Goal: Transaction & Acquisition: Book appointment/travel/reservation

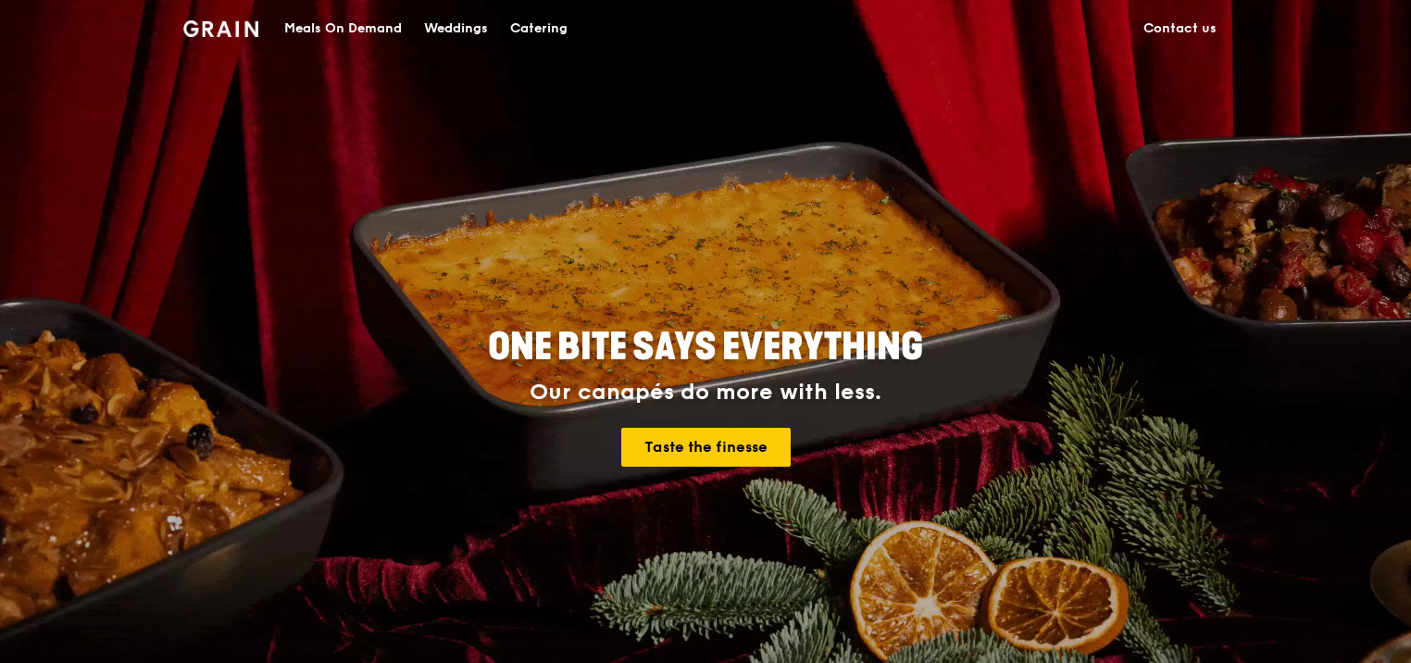
click at [537, 27] on div "Catering" at bounding box center [538, 29] width 57 height 56
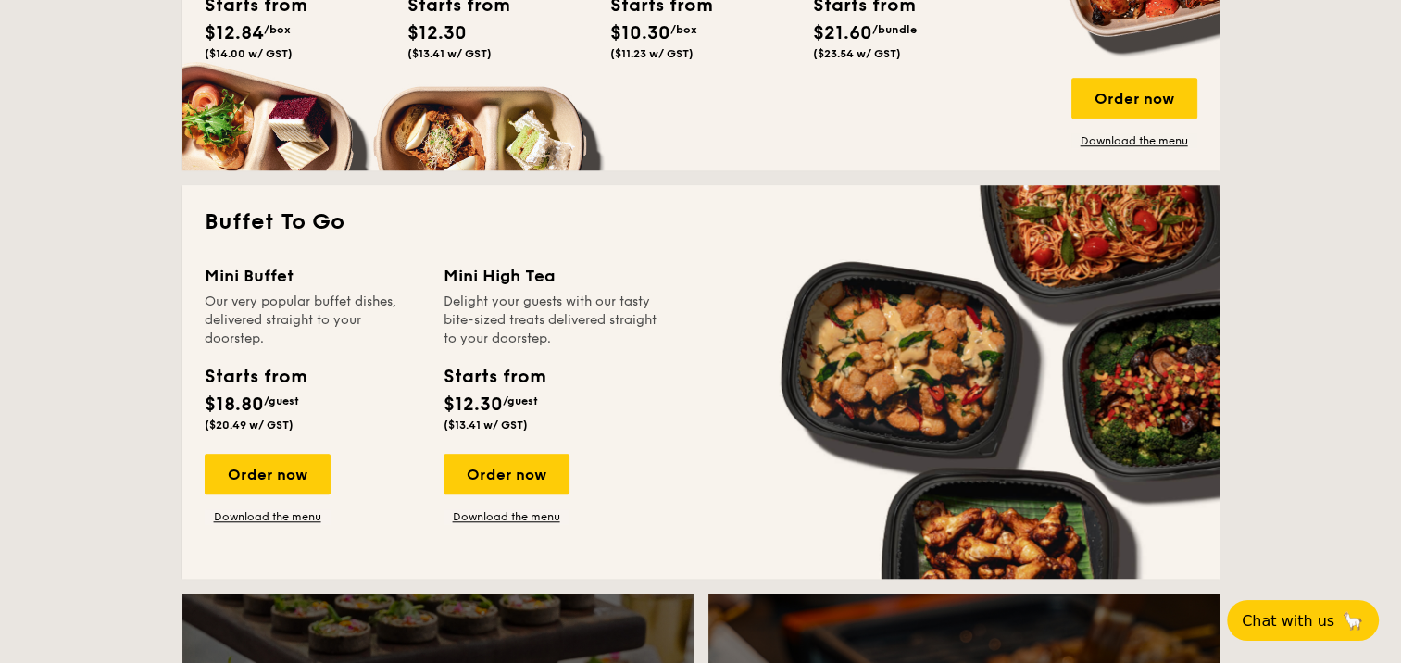
scroll to position [1481, 0]
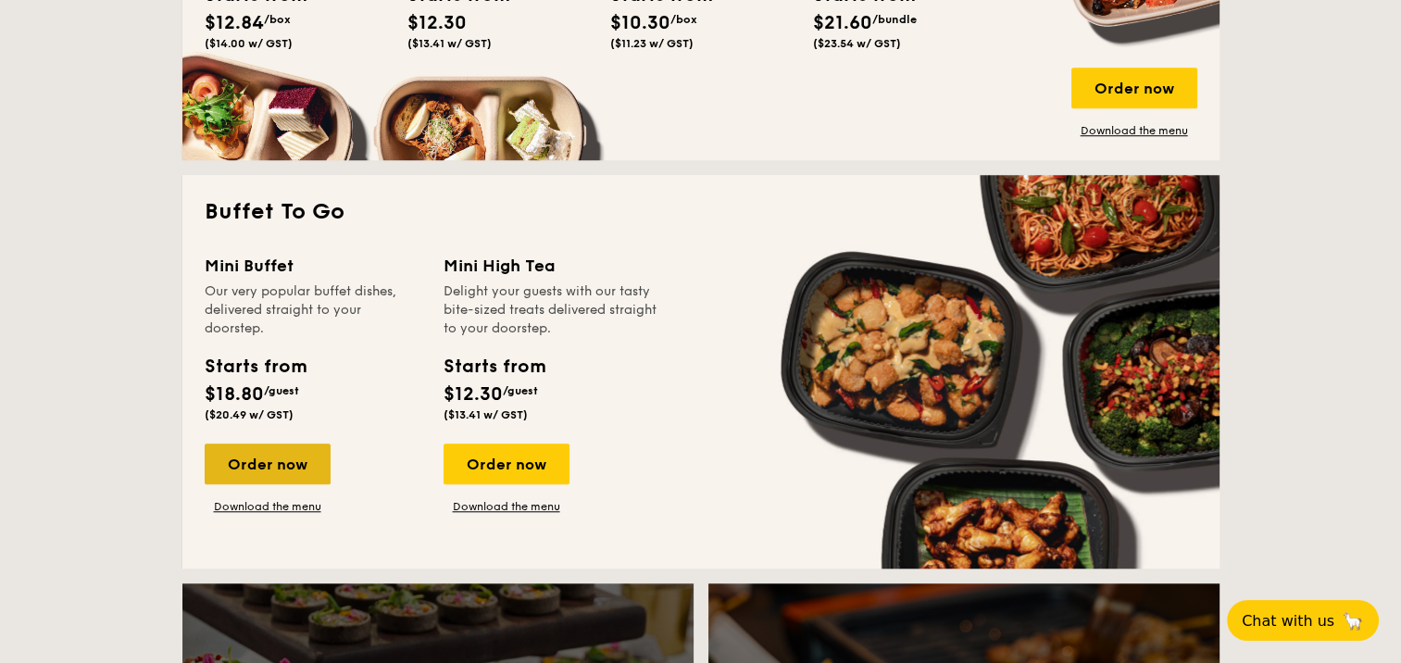
click at [248, 469] on div "Order now" at bounding box center [268, 464] width 126 height 41
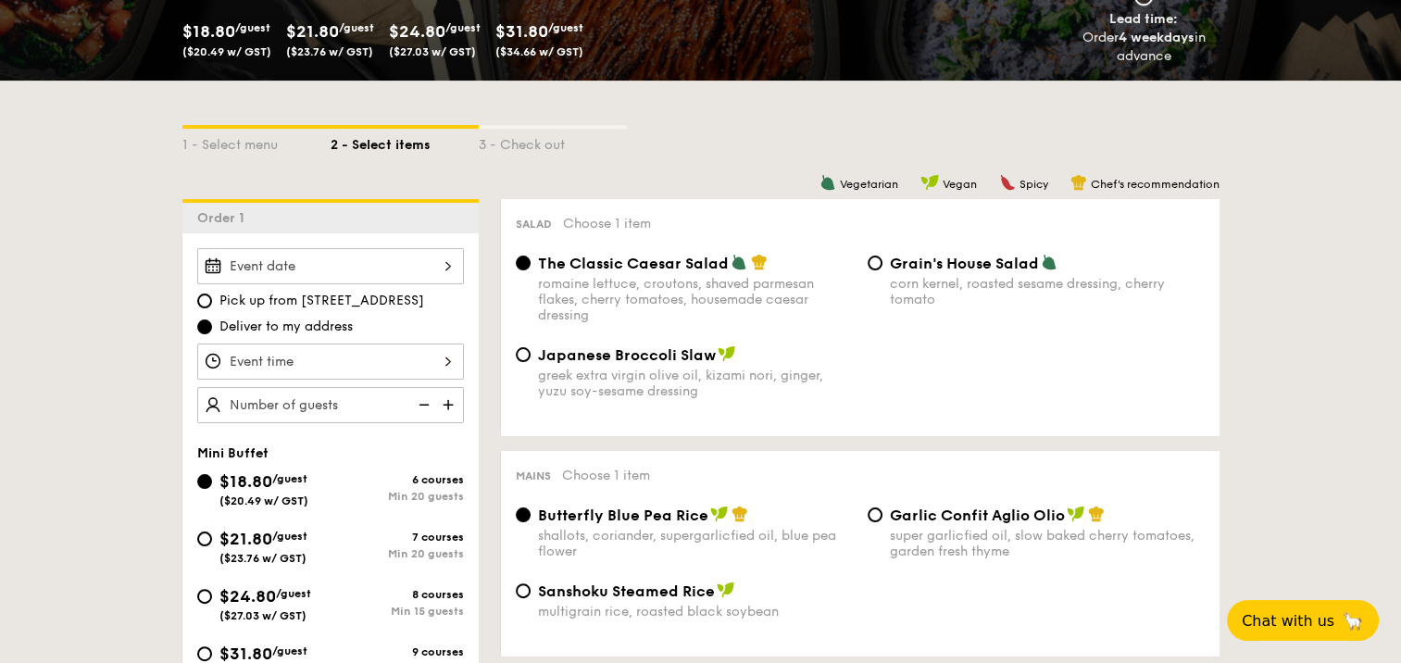
scroll to position [370, 0]
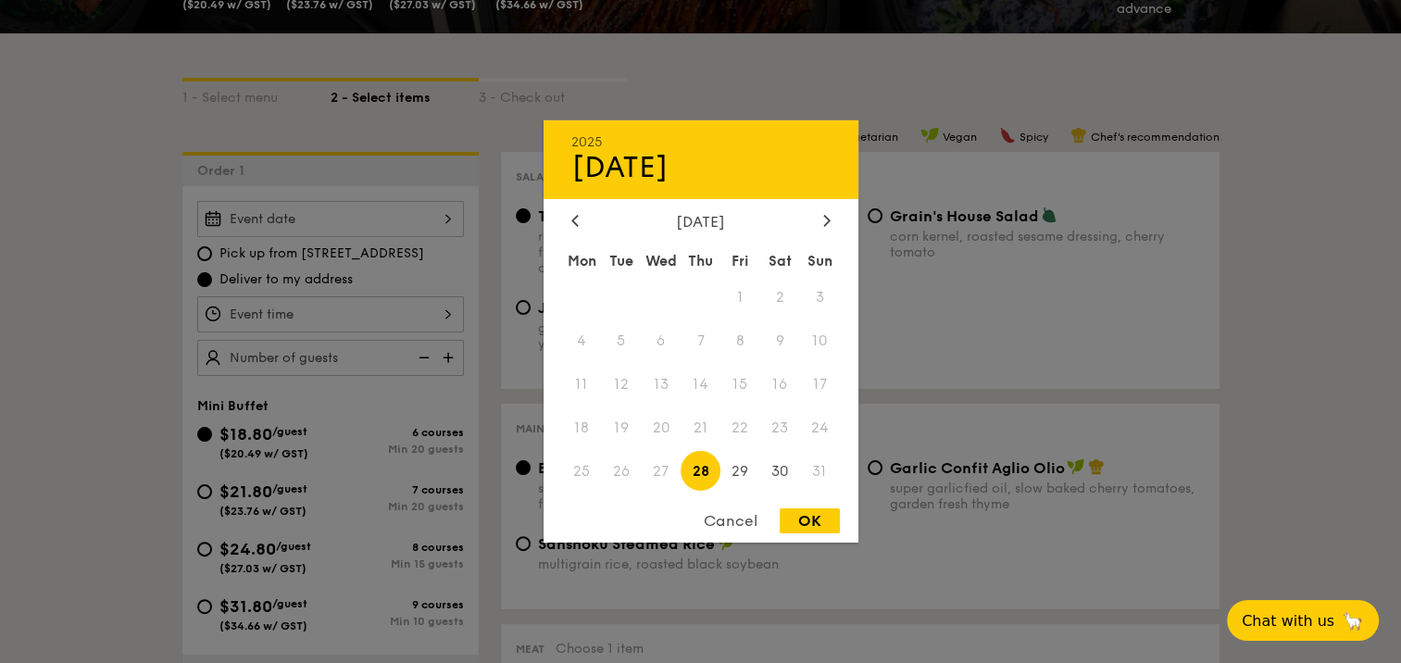
click at [427, 219] on div "2025 Aug 28 August 2025 Mon Tue Wed Thu Fri Sat Sun 1 2 3 4 5 6 7 8 9 10 11 12 …" at bounding box center [330, 219] width 267 height 36
click at [654, 469] on span "27" at bounding box center [661, 471] width 40 height 40
click at [737, 520] on div "Cancel" at bounding box center [730, 520] width 91 height 25
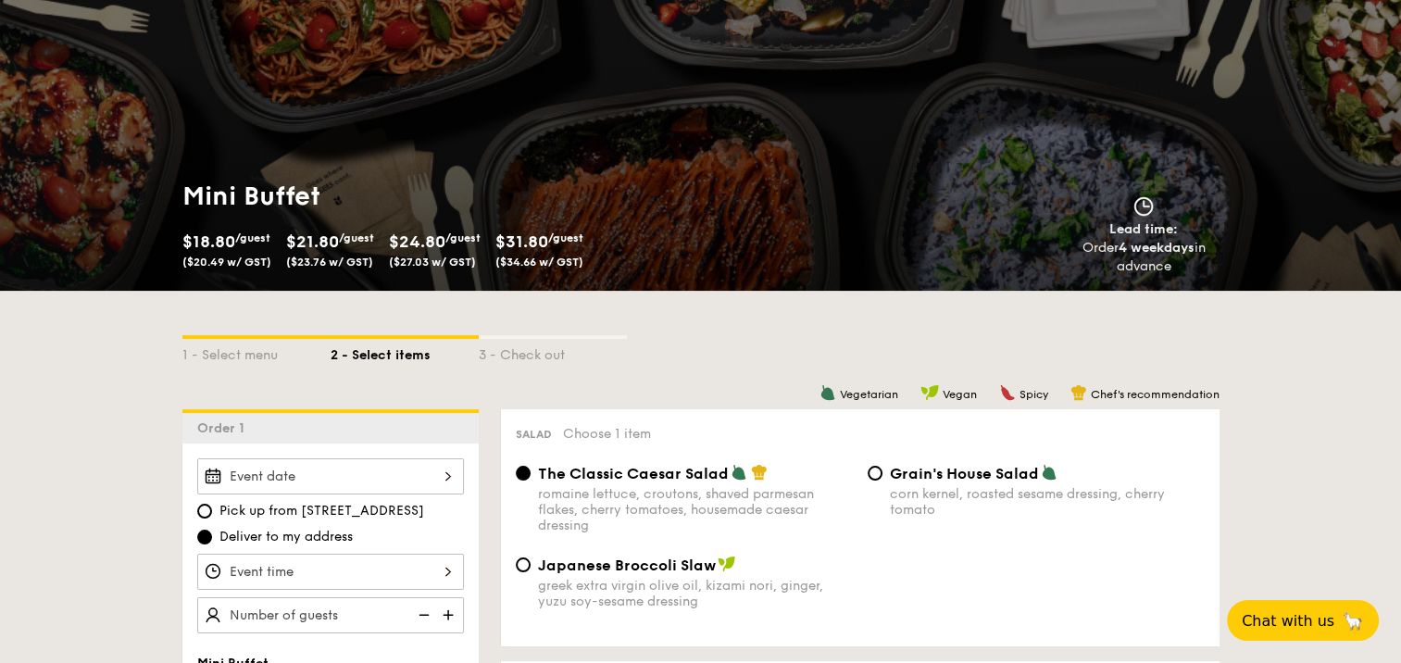
scroll to position [93, 0]
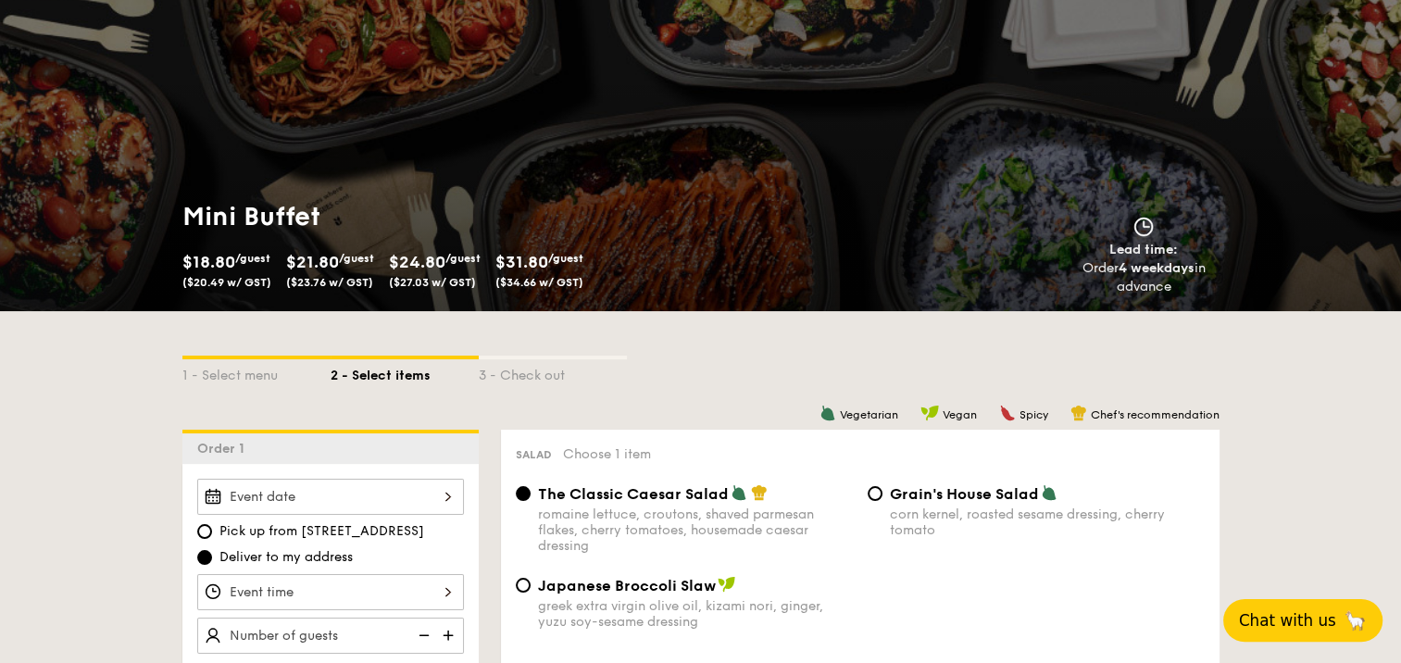
click at [1299, 611] on span "Chat with us" at bounding box center [1287, 620] width 97 height 19
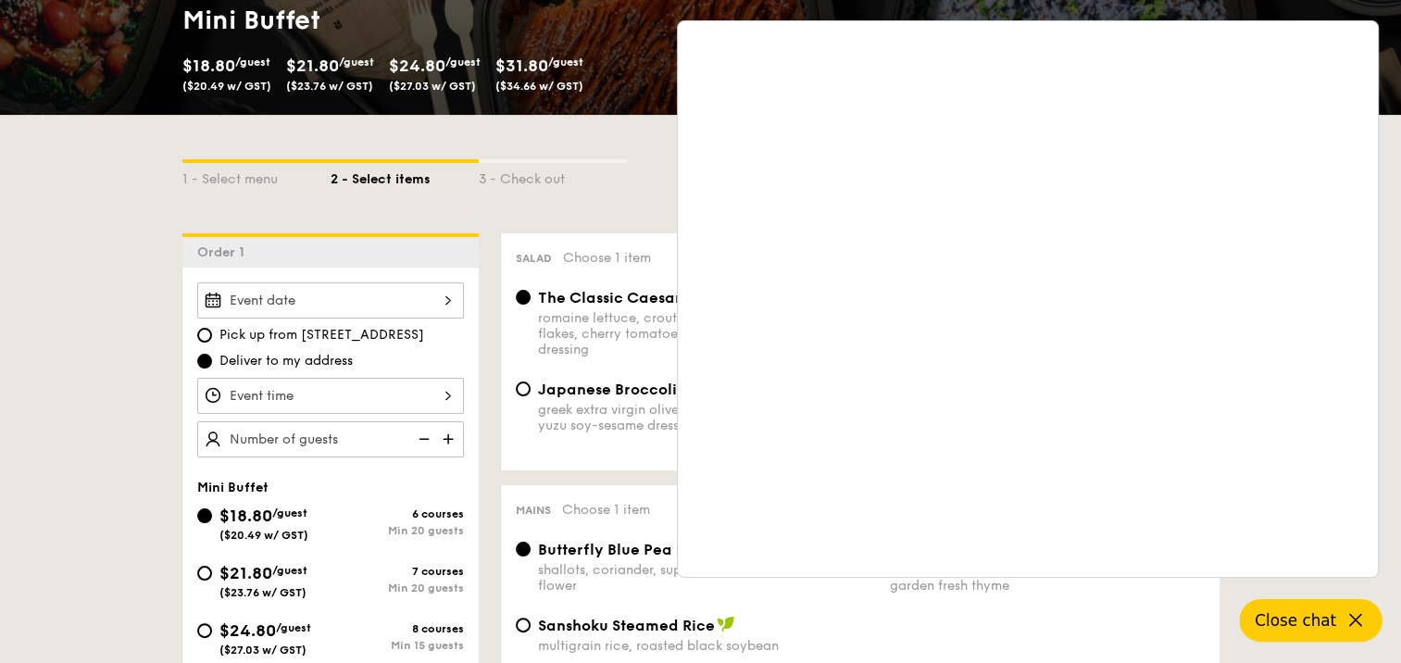
scroll to position [370, 0]
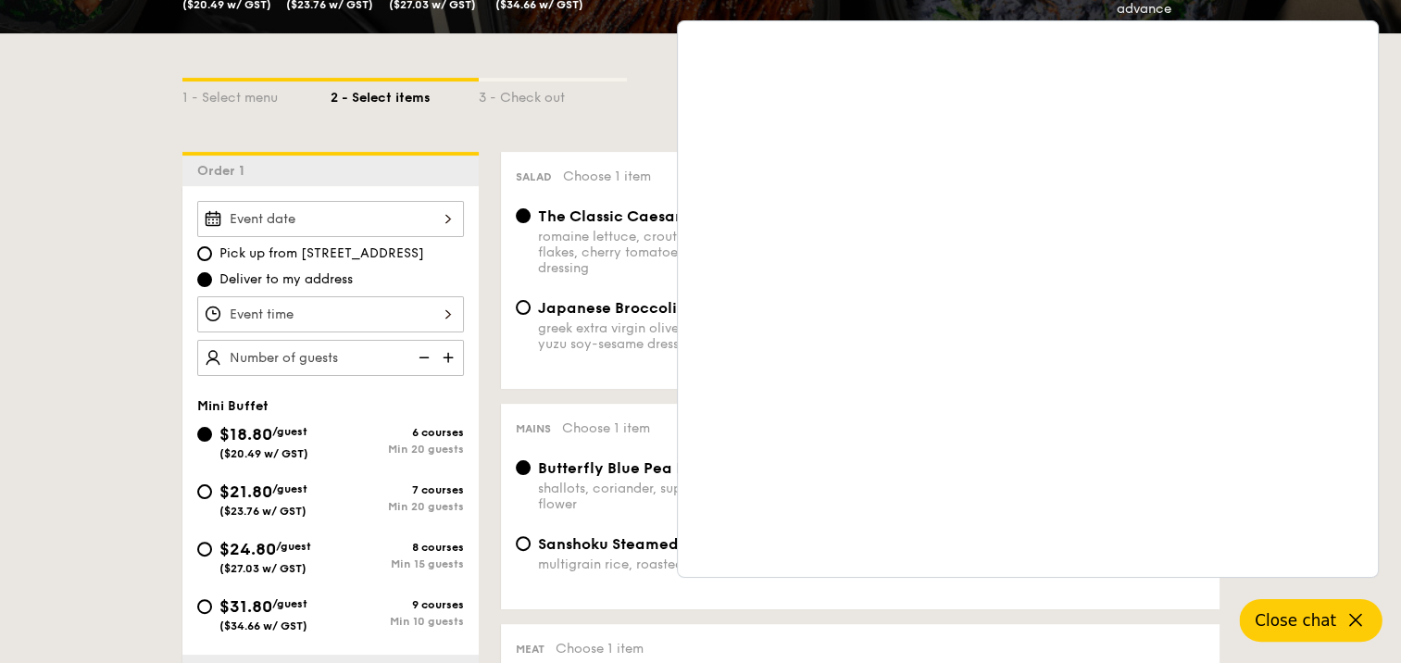
click at [439, 307] on div at bounding box center [330, 314] width 267 height 36
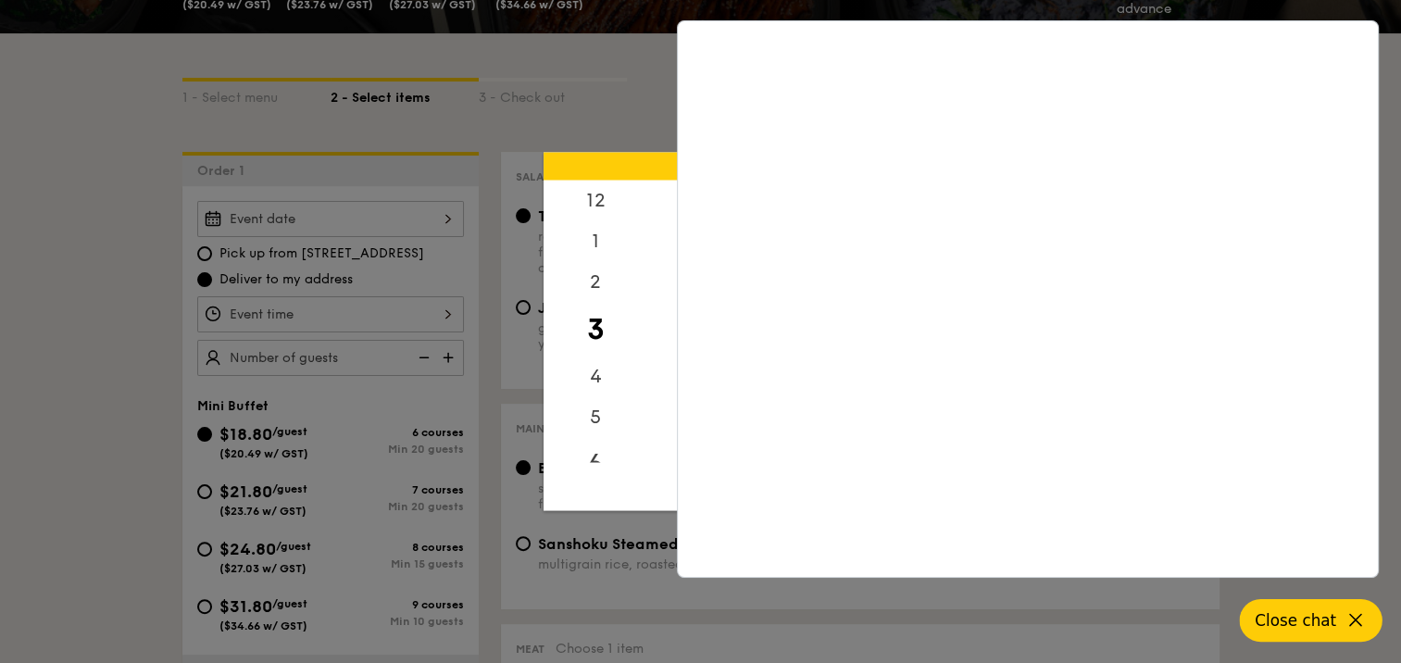
click at [601, 450] on div "6" at bounding box center [596, 465] width 105 height 54
click at [1304, 622] on span "Close chat" at bounding box center [1295, 620] width 81 height 19
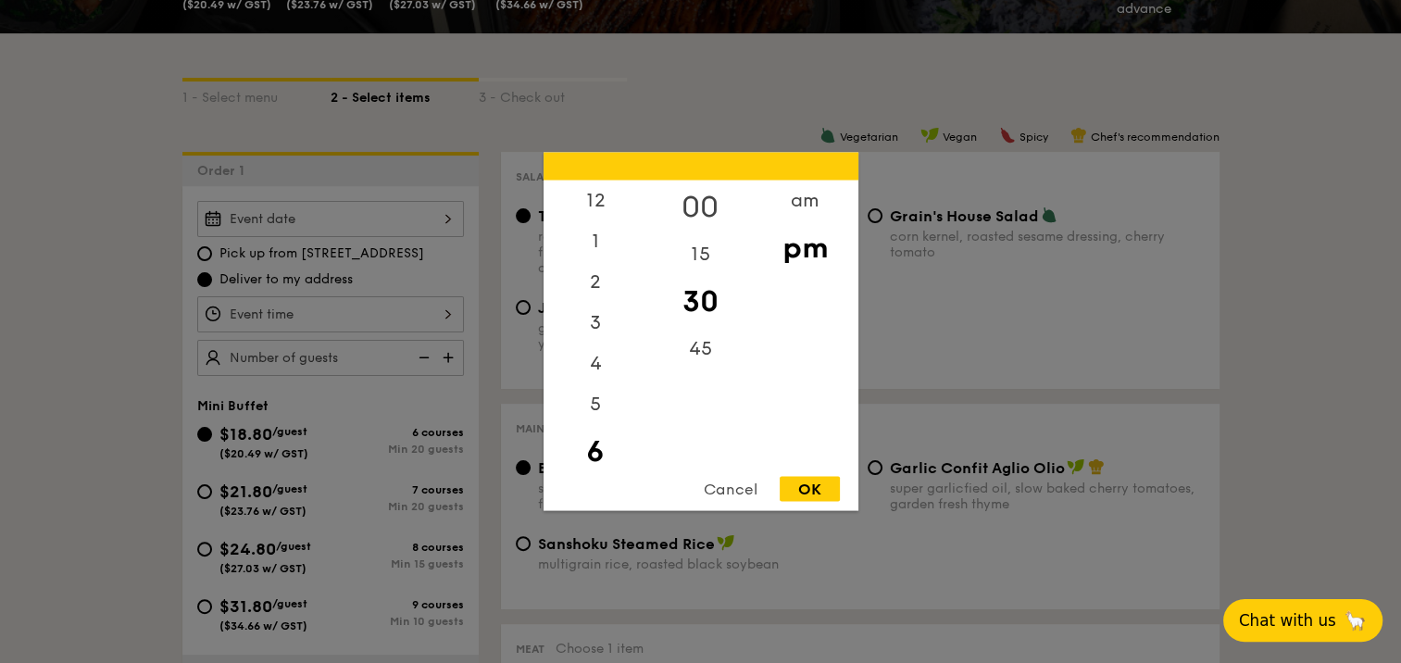
click at [711, 212] on div "00" at bounding box center [700, 208] width 105 height 54
click at [833, 488] on div "OK" at bounding box center [810, 489] width 60 height 25
type input "6:00PM"
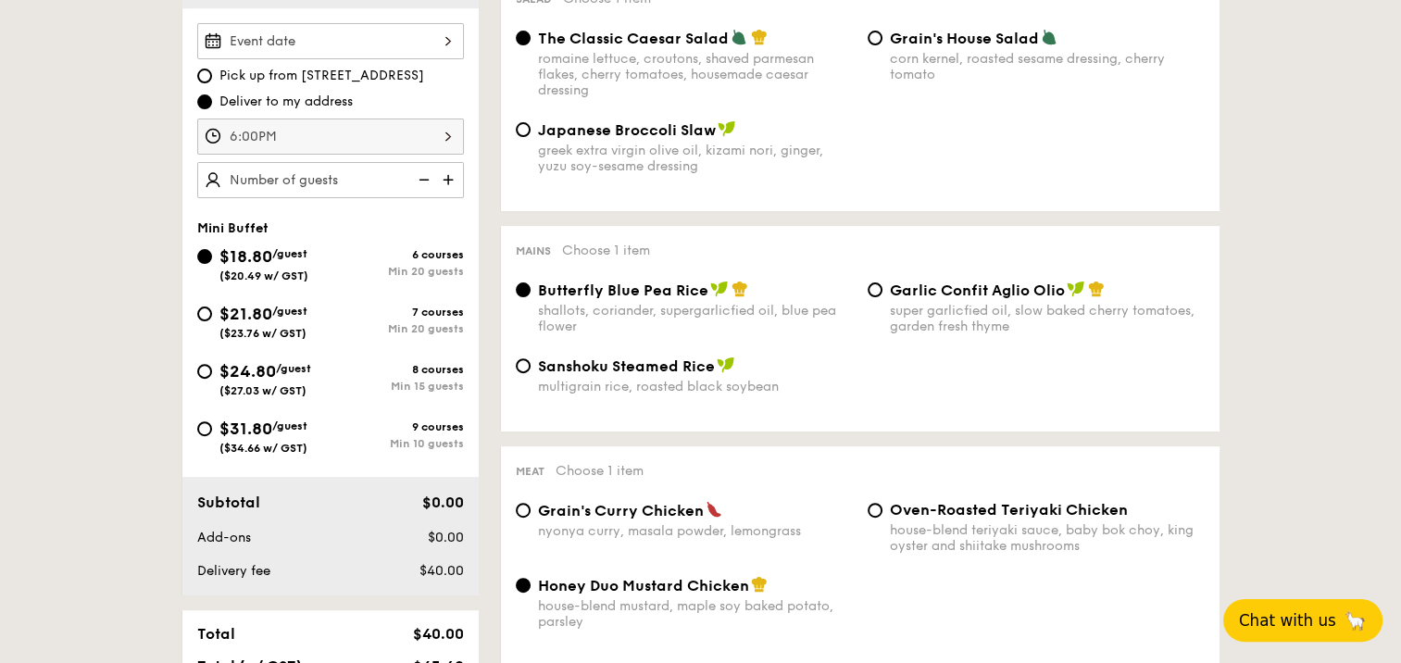
scroll to position [556, 0]
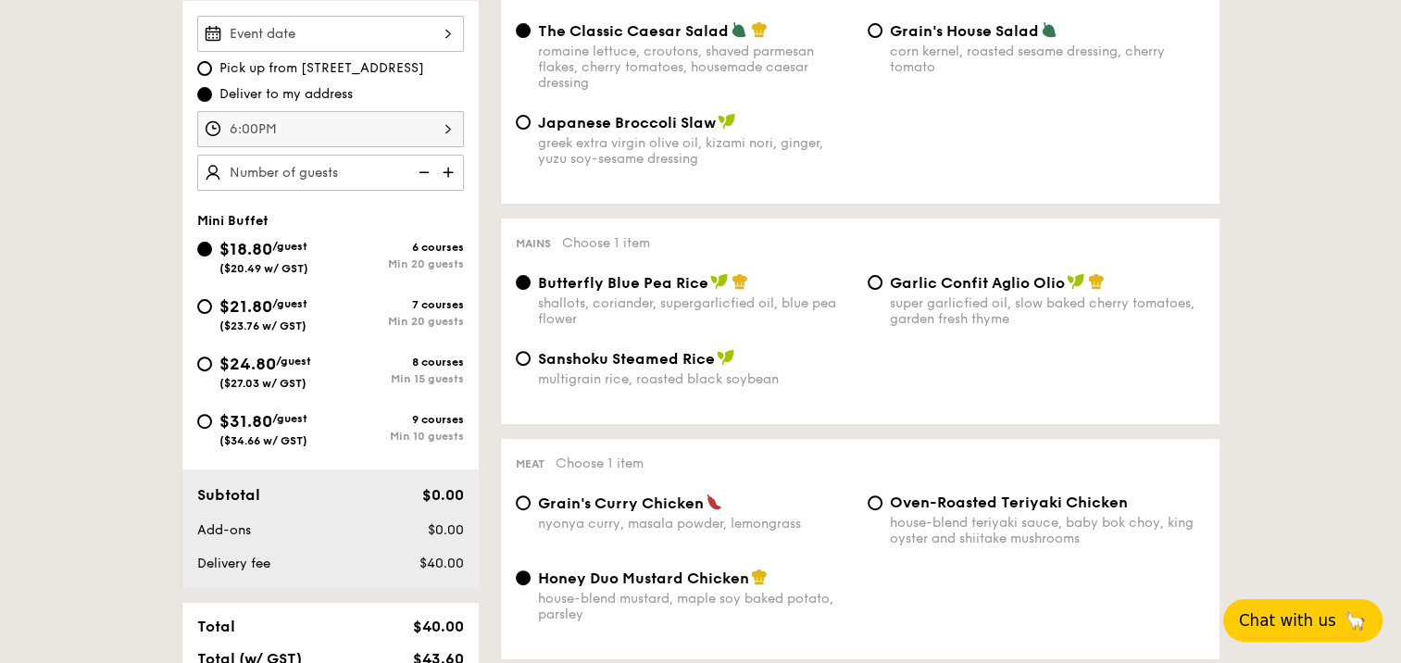
click at [445, 171] on img at bounding box center [450, 172] width 28 height 35
click at [428, 170] on img at bounding box center [422, 172] width 28 height 35
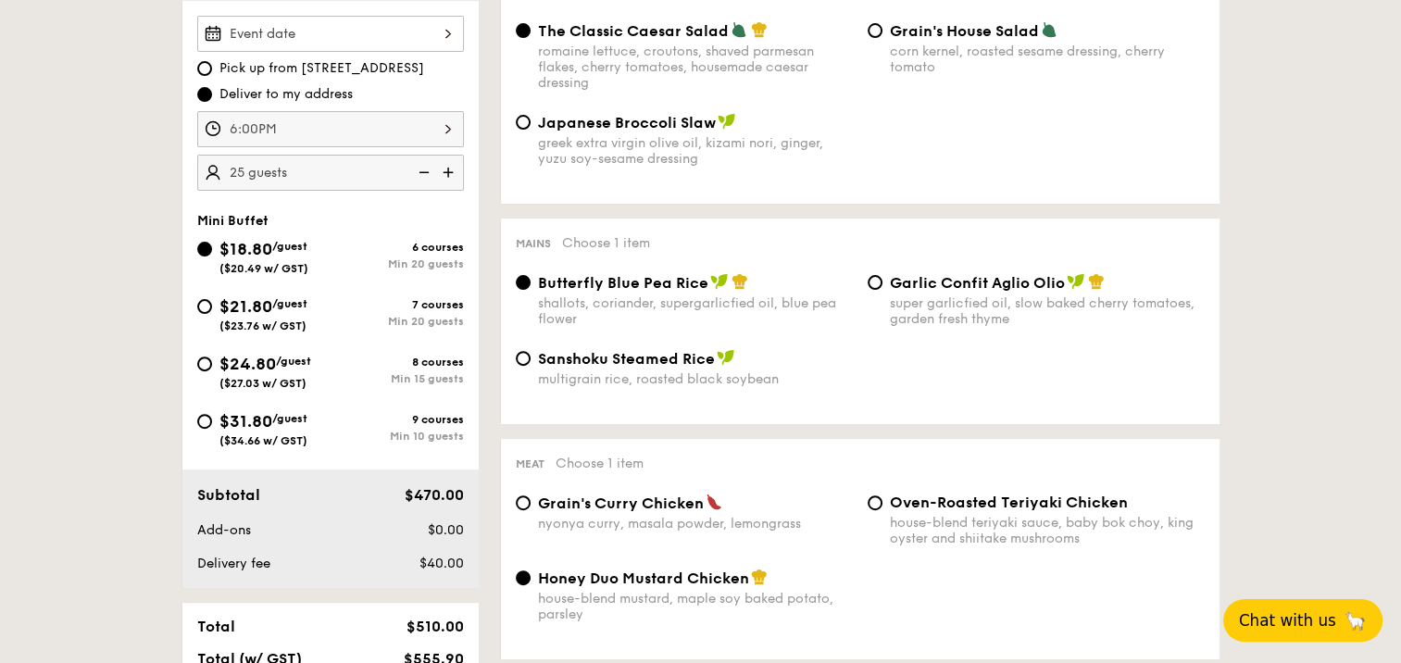
type input "20 guests"
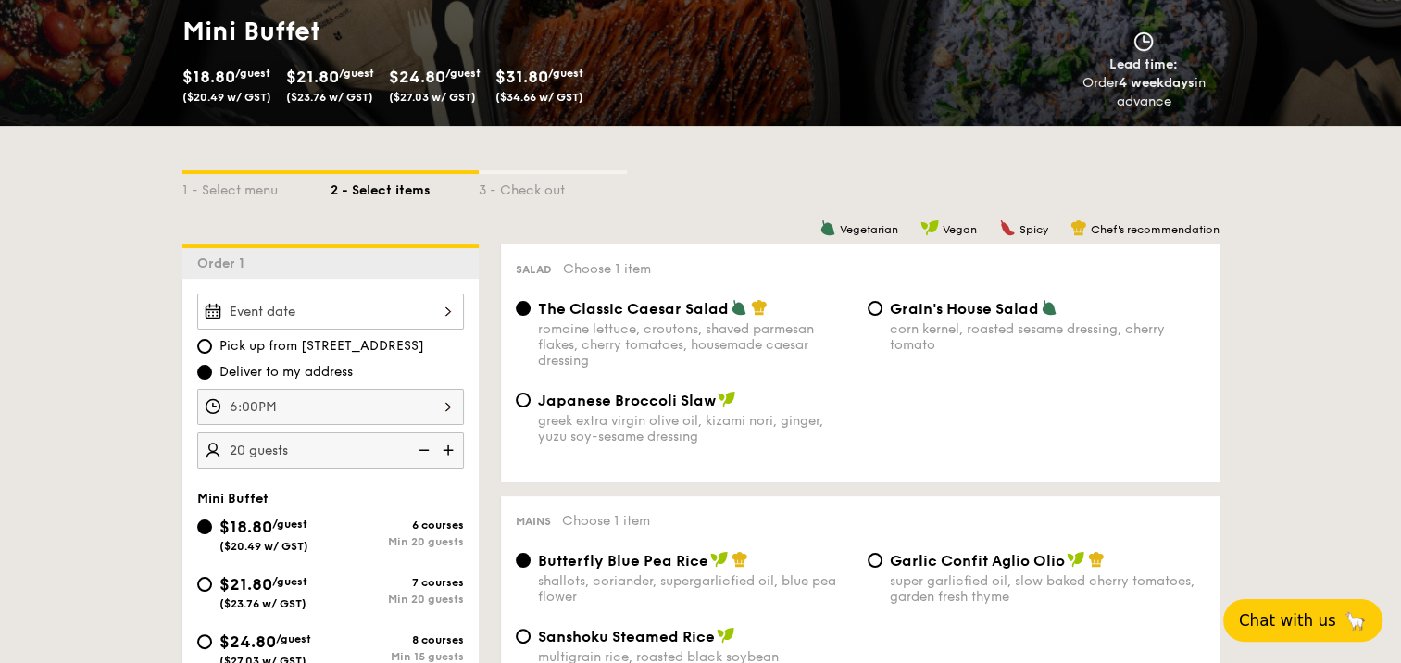
click at [291, 306] on div at bounding box center [330, 312] width 267 height 36
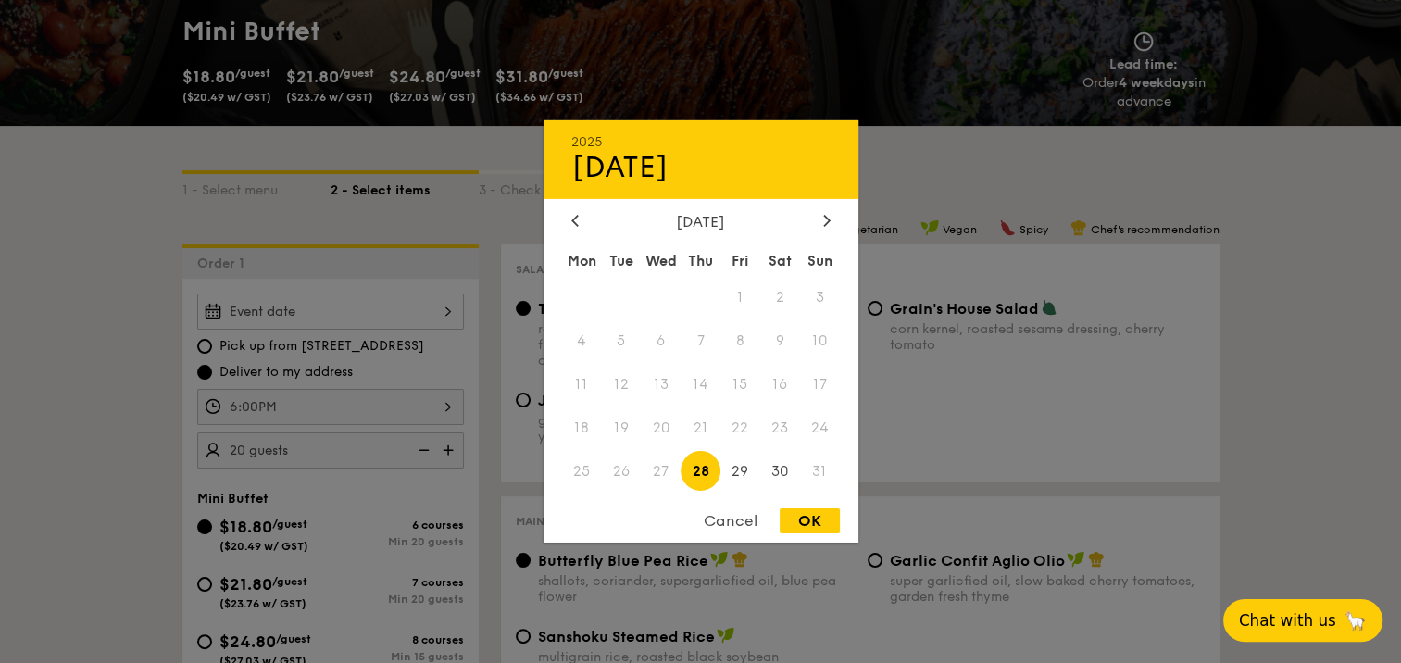
click at [697, 466] on span "28" at bounding box center [701, 471] width 40 height 40
click at [796, 522] on div "OK" at bounding box center [810, 520] width 60 height 25
type input "Aug 28, 2025"
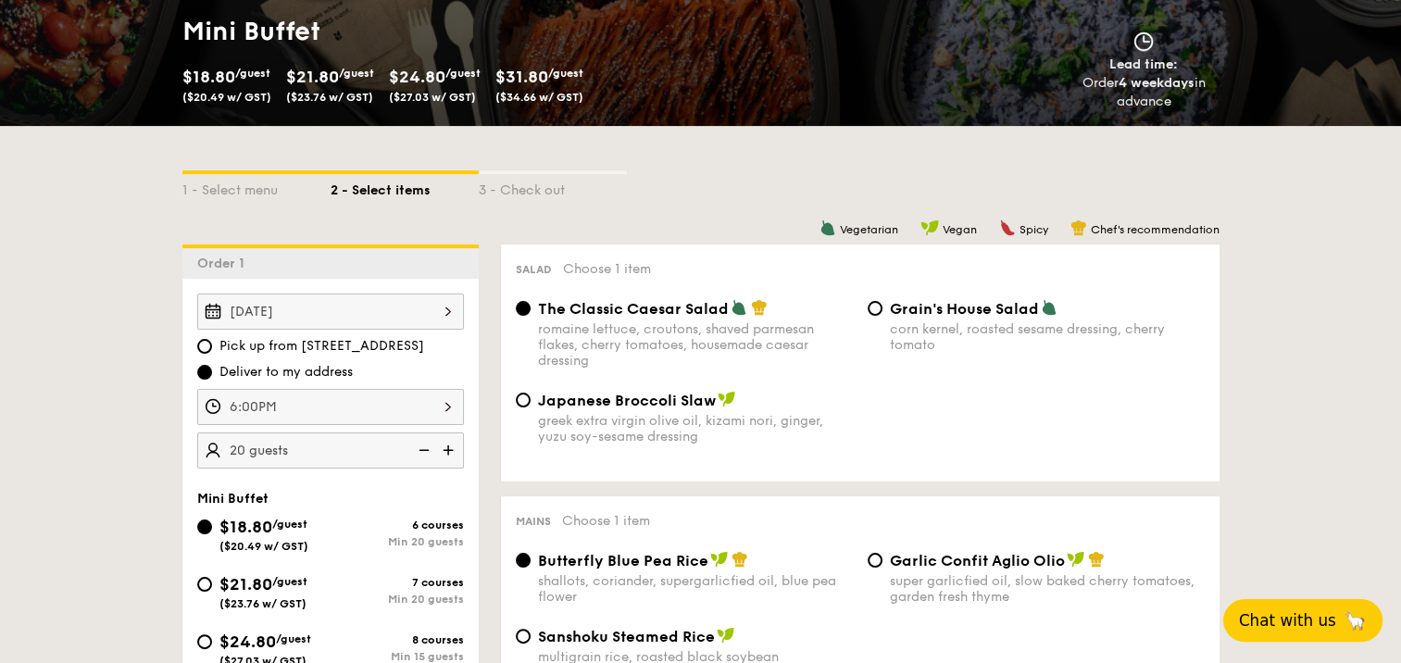
click at [890, 308] on span "Grain's House Salad" at bounding box center [964, 309] width 149 height 18
click at [882, 308] on input "Grain's House Salad corn kernel, roasted sesame dressing, cherry tomato" at bounding box center [875, 308] width 15 height 15
radio input "true"
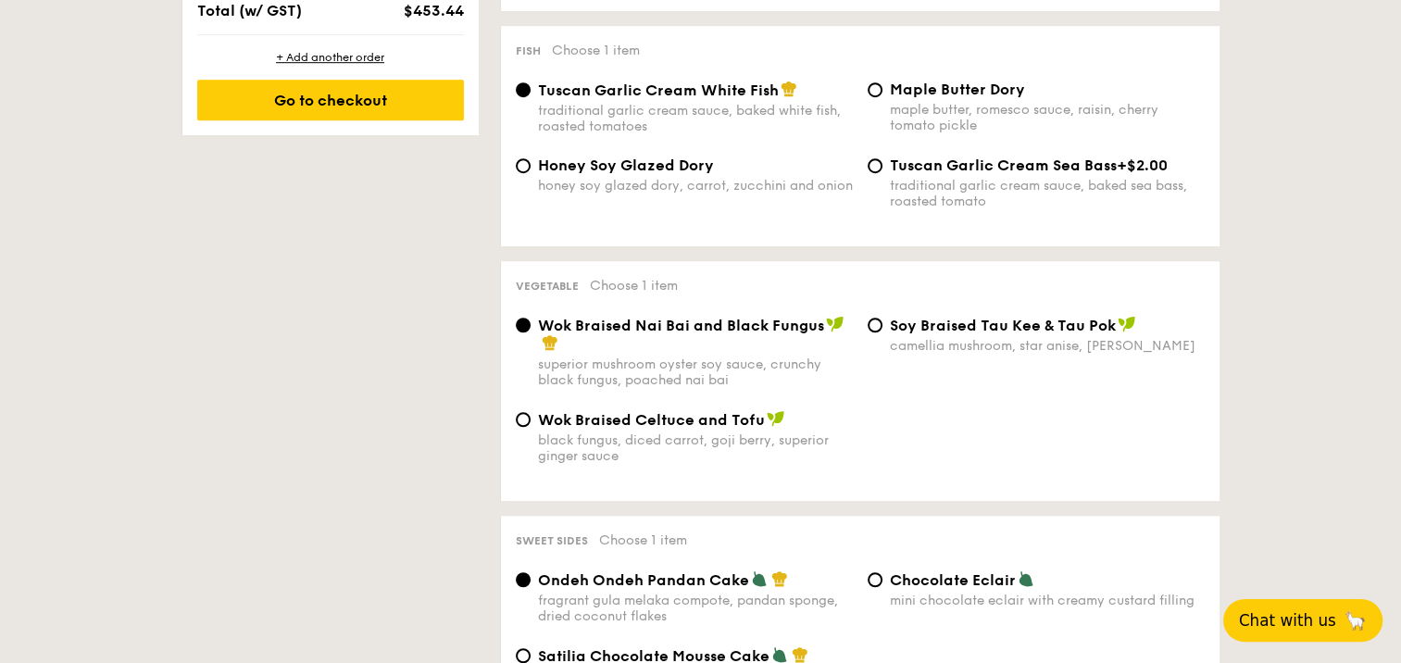
scroll to position [1481, 0]
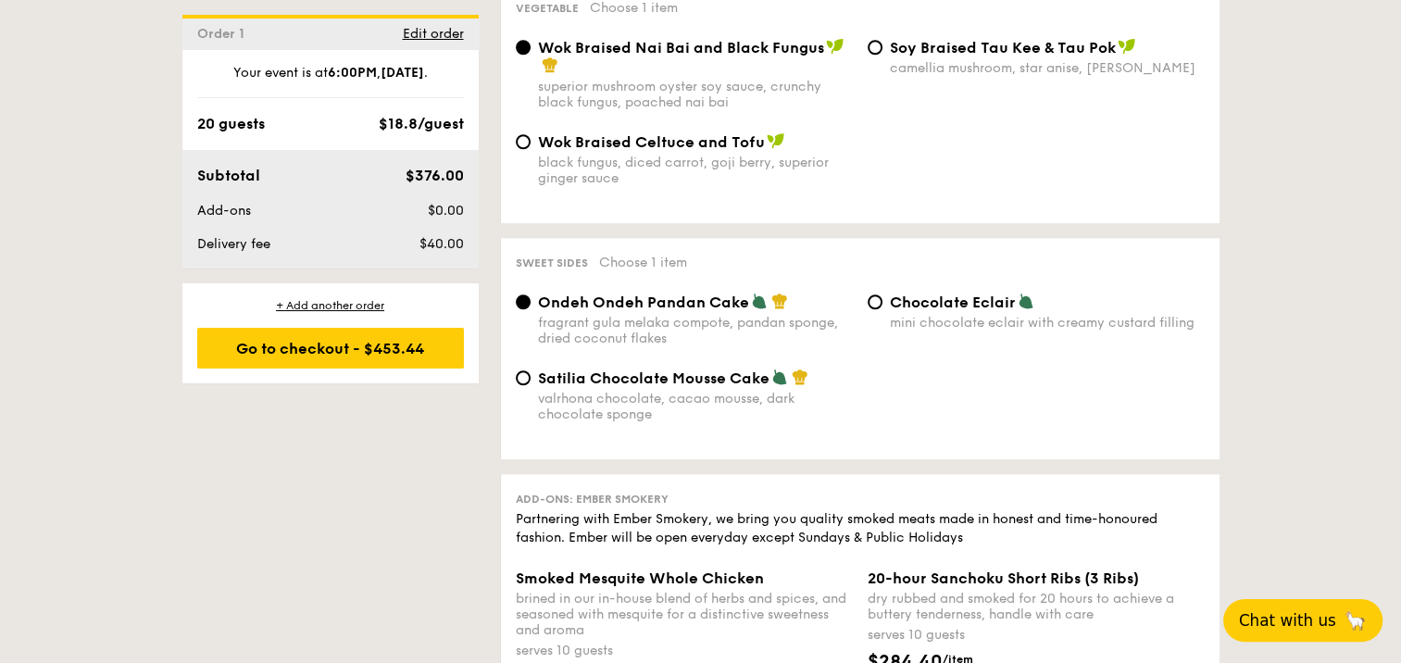
click at [594, 387] on span "Satilia Chocolate Mousse Cake" at bounding box center [653, 378] width 231 height 18
click at [531, 385] on input "Satilia Chocolate Mousse Cake valrhona chocolate, cacao mousse, dark chocolate …" at bounding box center [523, 377] width 15 height 15
radio input "true"
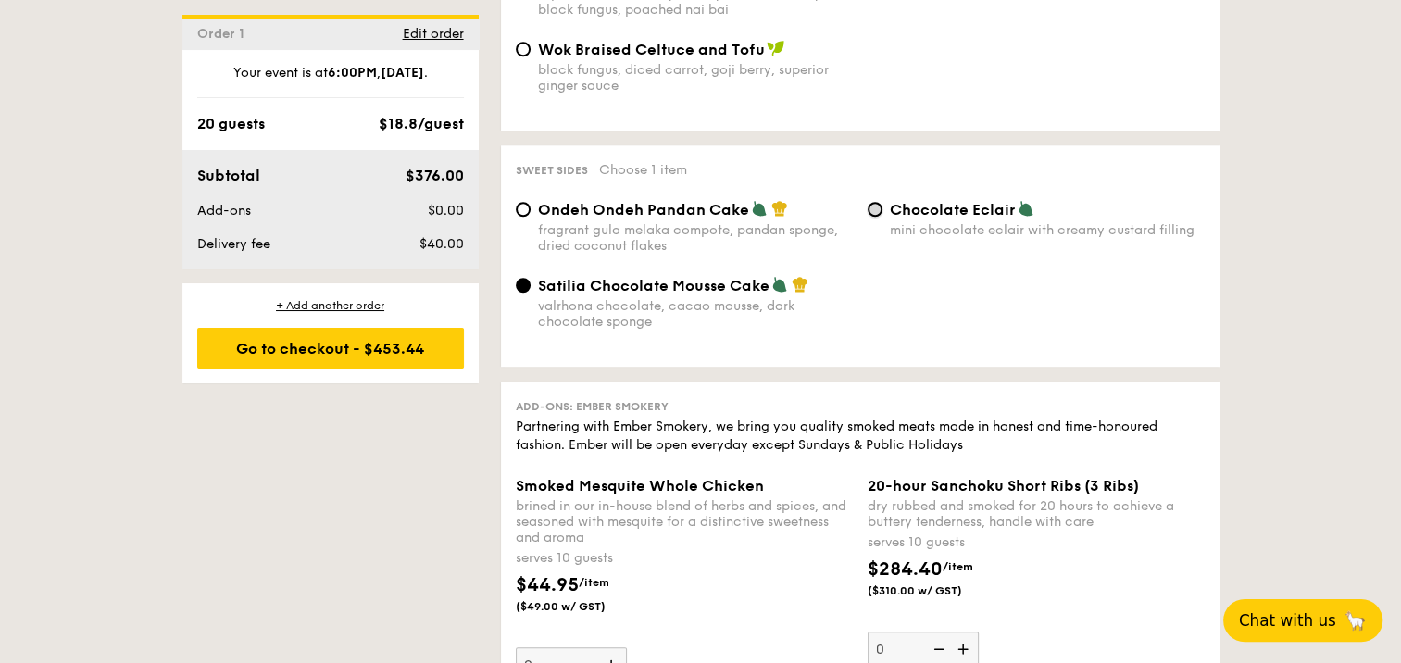
click at [874, 217] on input "Chocolate Eclair mini chocolate eclair with creamy custard filling" at bounding box center [875, 209] width 15 height 15
radio input "true"
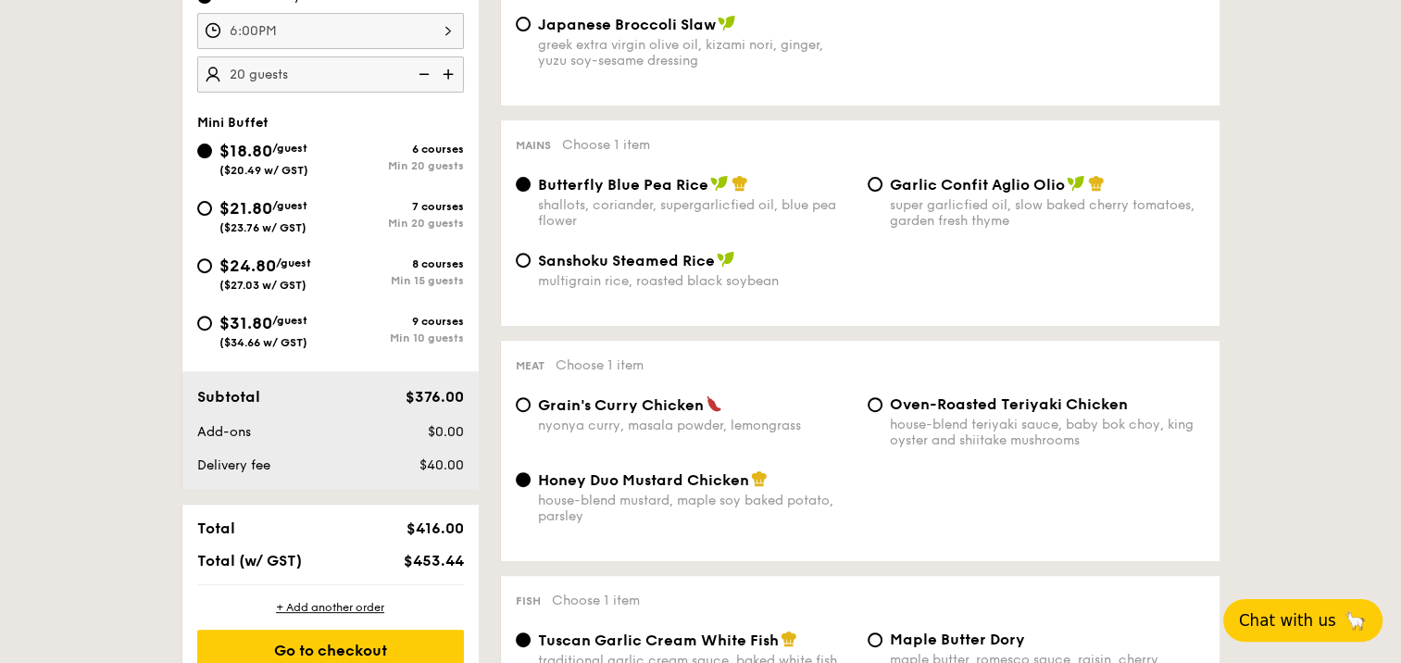
scroll to position [556, 0]
